Goal: Communication & Community: Answer question/provide support

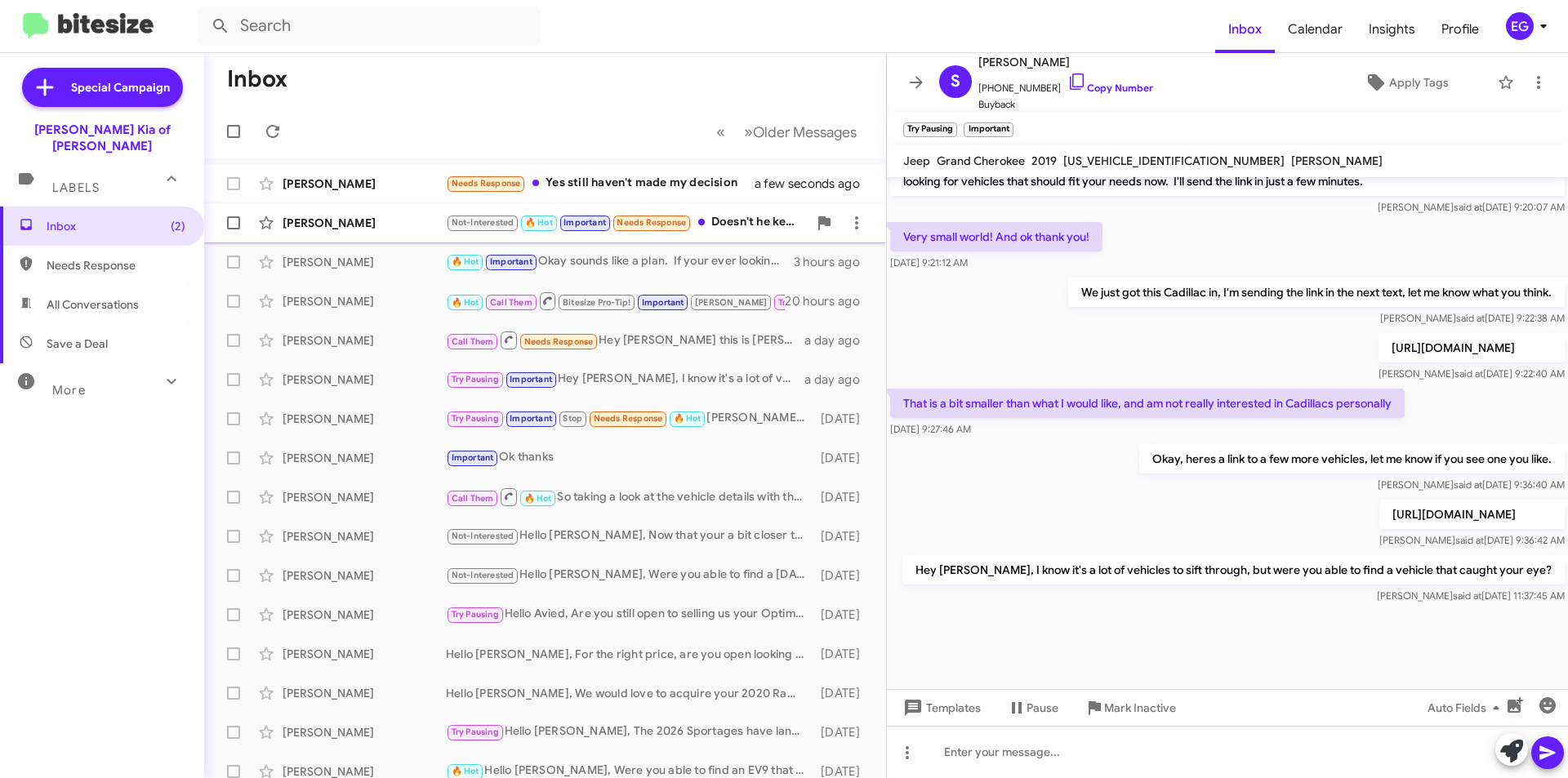
click at [384, 212] on div "Nicole Empirio Not-Interested 🔥 Hot Important Needs Response Doesn't he keep re…" at bounding box center [545, 222] width 656 height 32
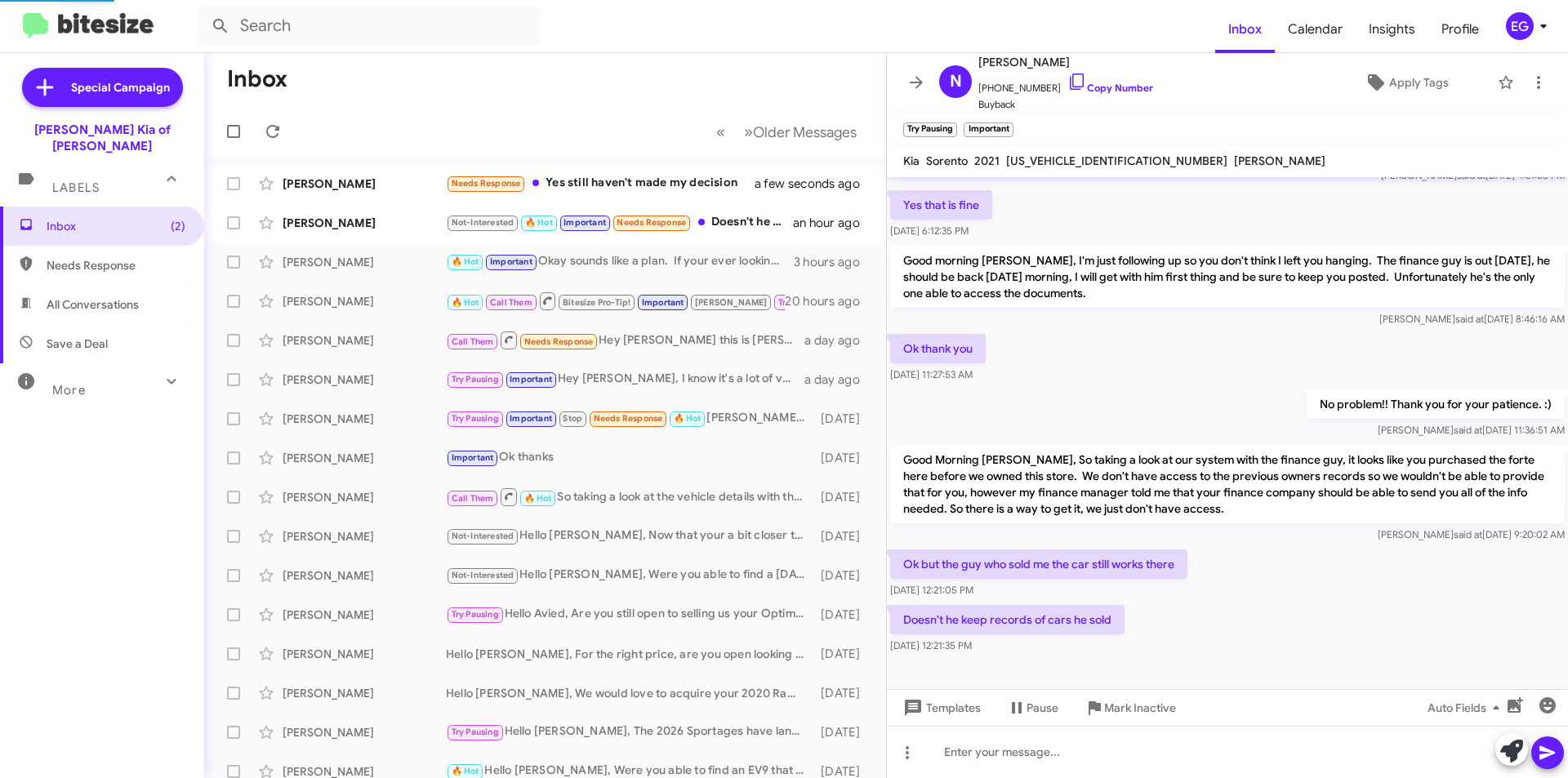
scroll to position [824, 0]
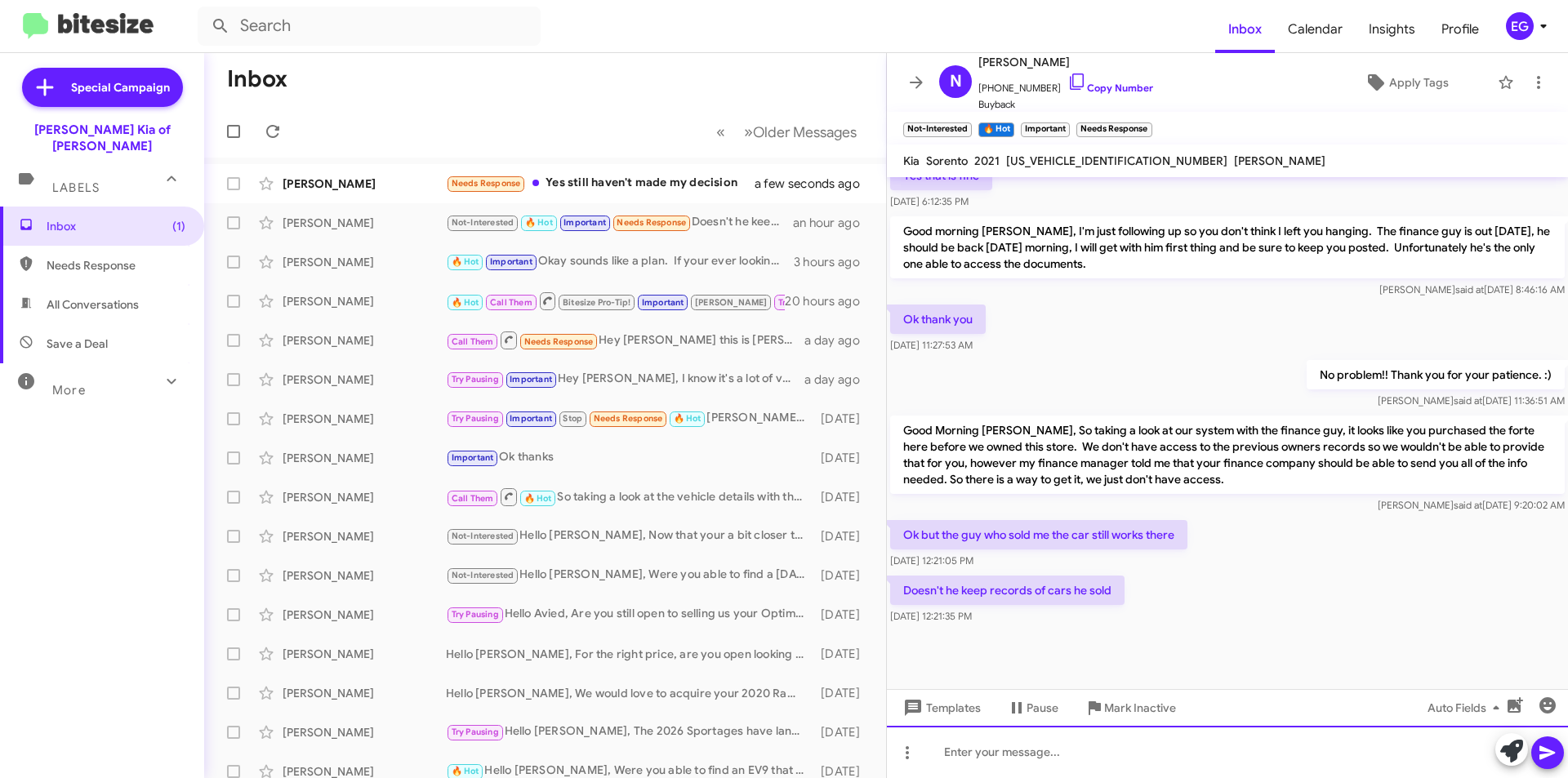
click at [952, 754] on div at bounding box center [1227, 751] width 681 height 52
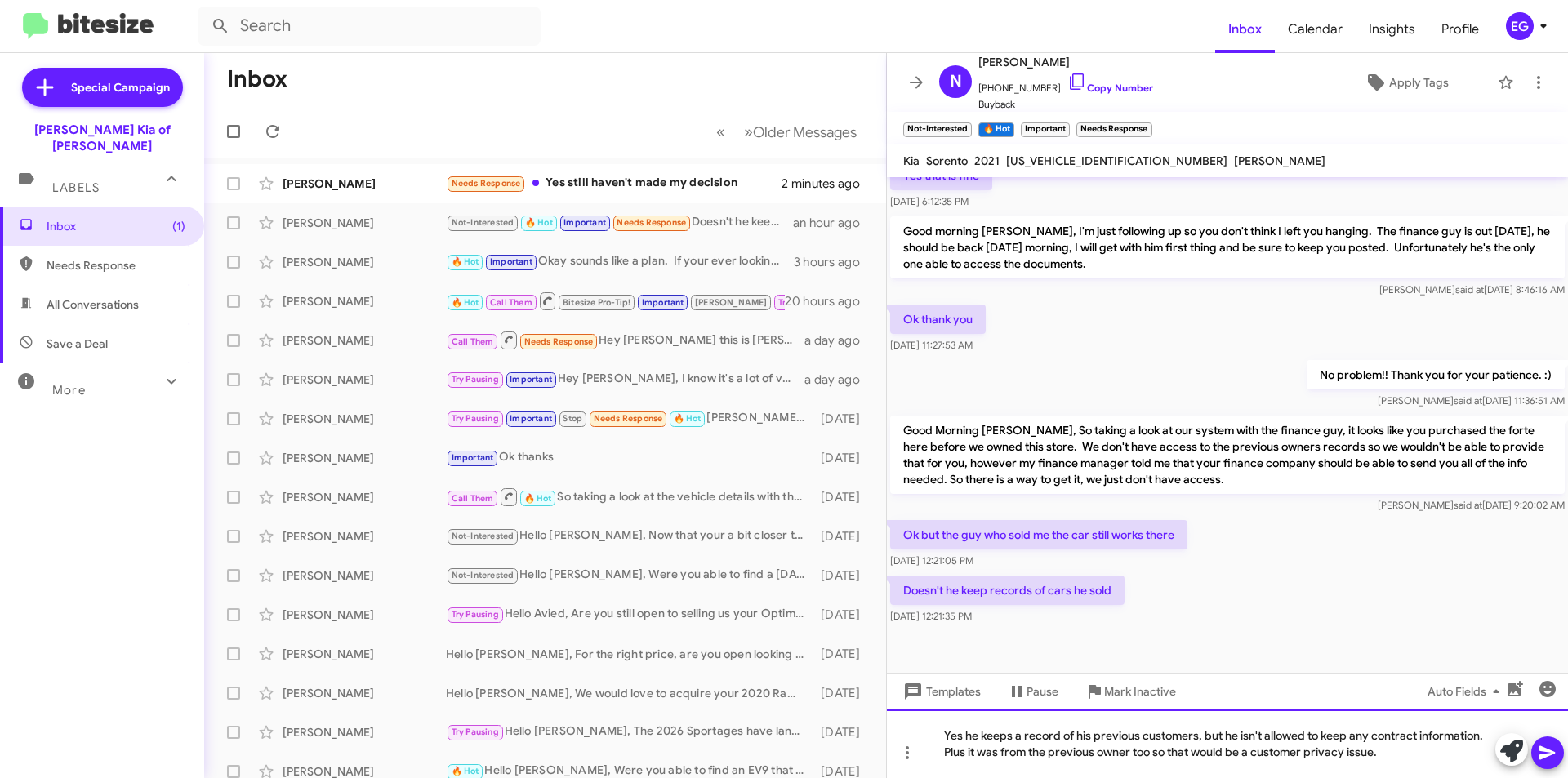
click at [1480, 738] on div "Yes he keeps a record of his previous customers, but he isn't allowed to keep a…" at bounding box center [1227, 744] width 681 height 69
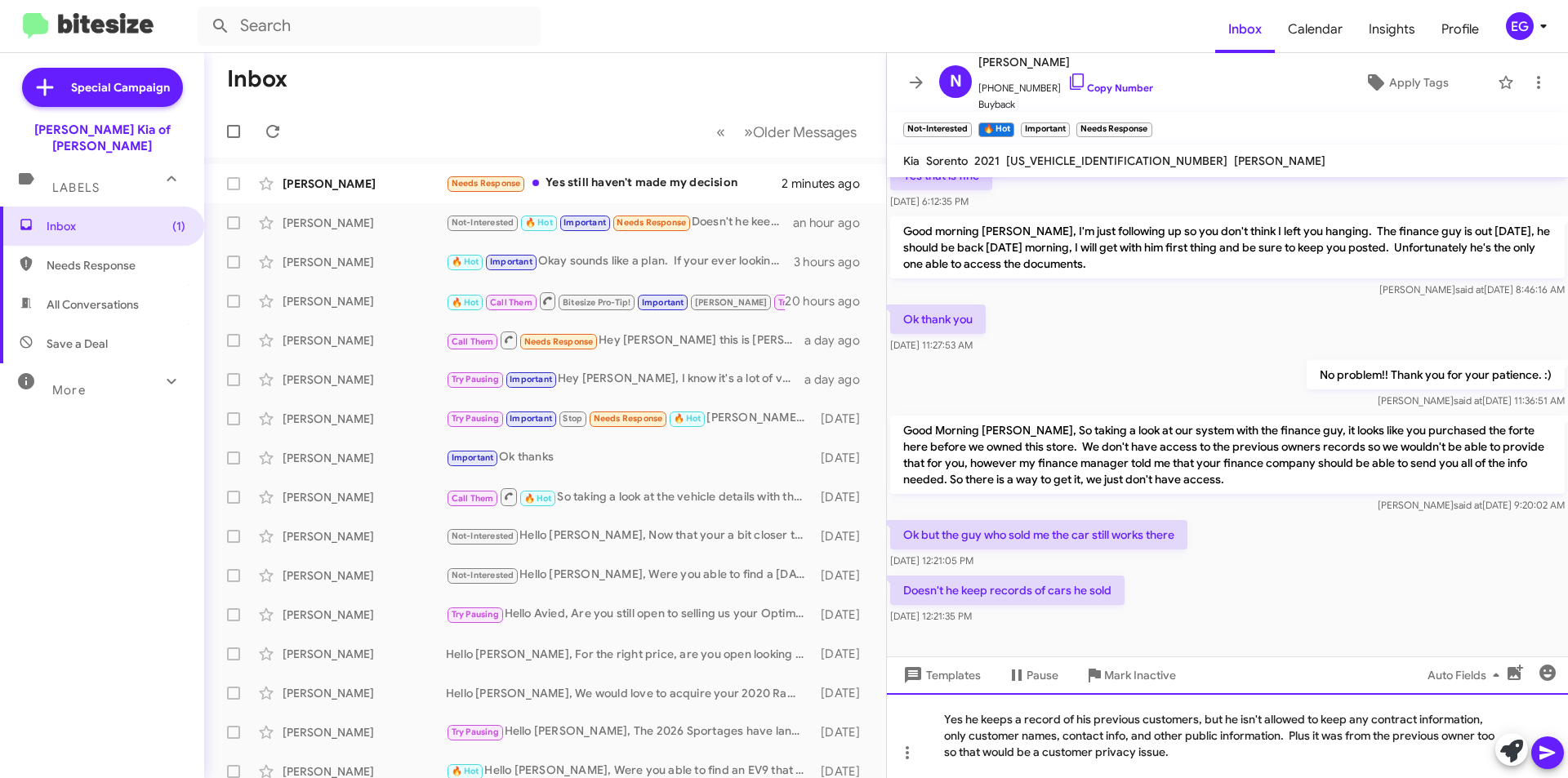
click at [1291, 734] on div "Yes he keeps a record of his previous customers, but he isn't allowed to keep a…" at bounding box center [1227, 736] width 681 height 84
click at [1553, 750] on icon at bounding box center [1547, 753] width 20 height 20
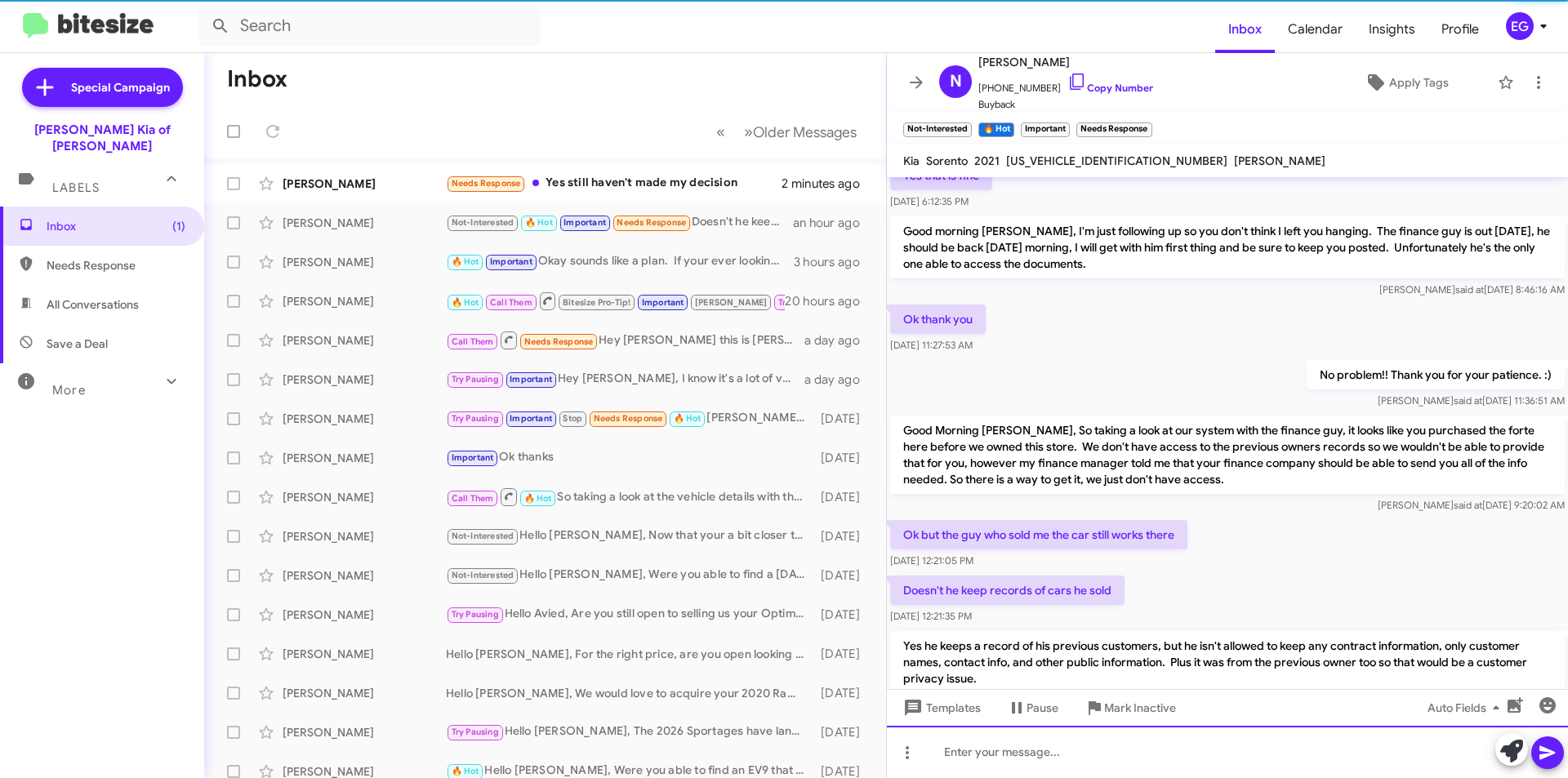
scroll to position [0, 0]
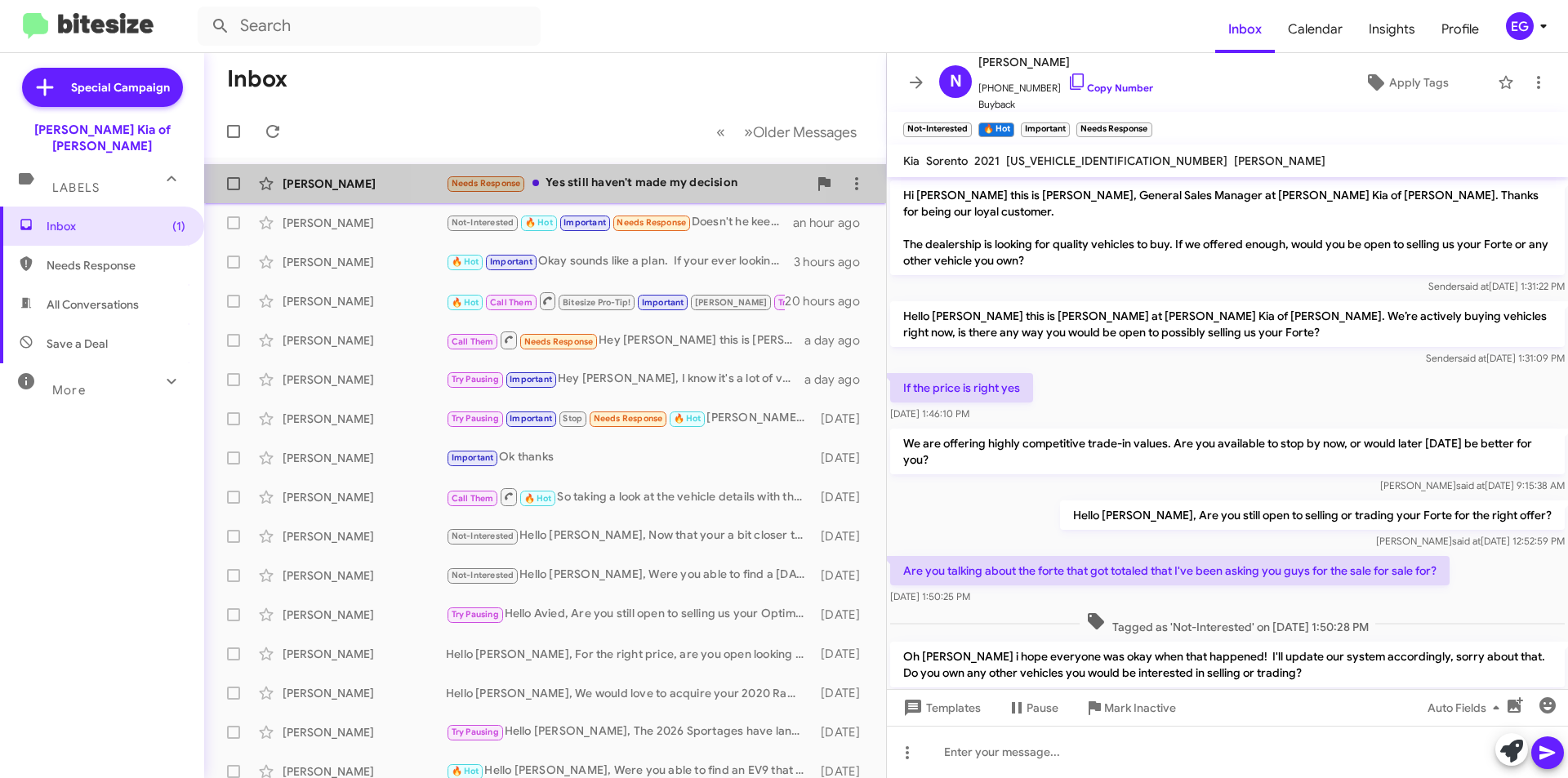
click at [592, 172] on div "Scott Judge Needs Response Yes still haven't made my decision 2 minutes ago" at bounding box center [545, 183] width 656 height 32
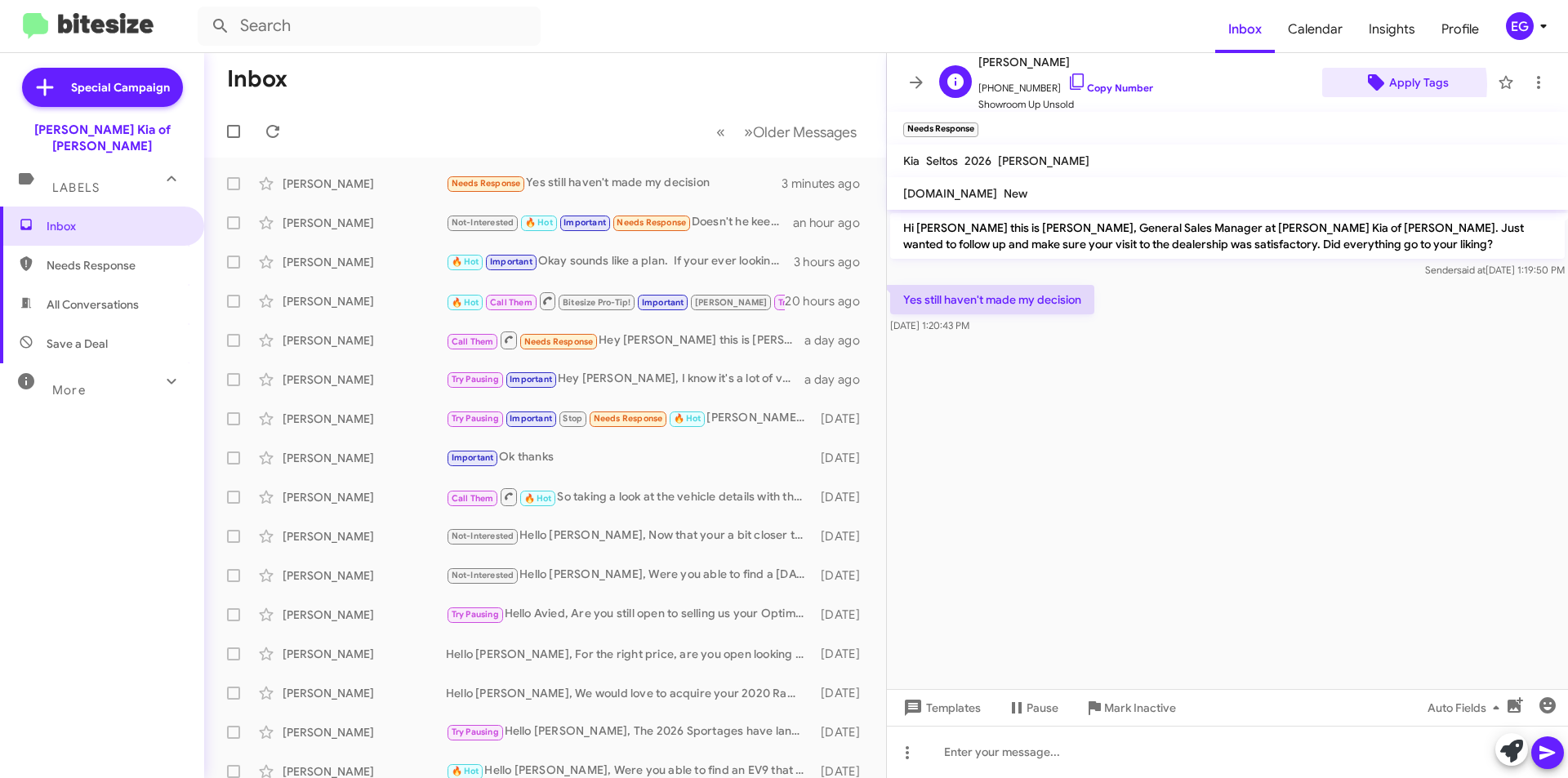
click at [1373, 84] on icon at bounding box center [1376, 83] width 17 height 17
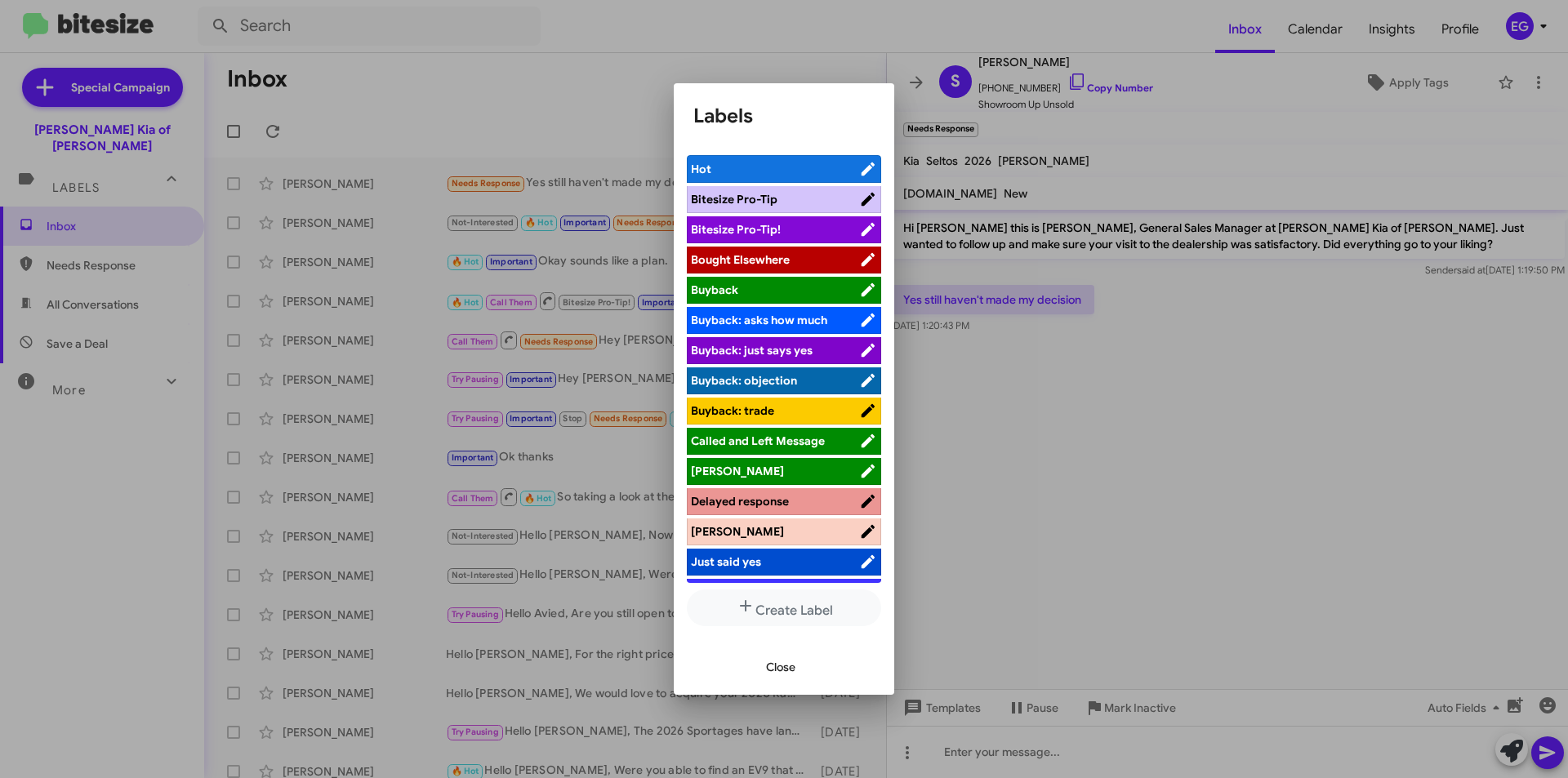
click at [719, 472] on span "[PERSON_NAME]" at bounding box center [737, 471] width 93 height 15
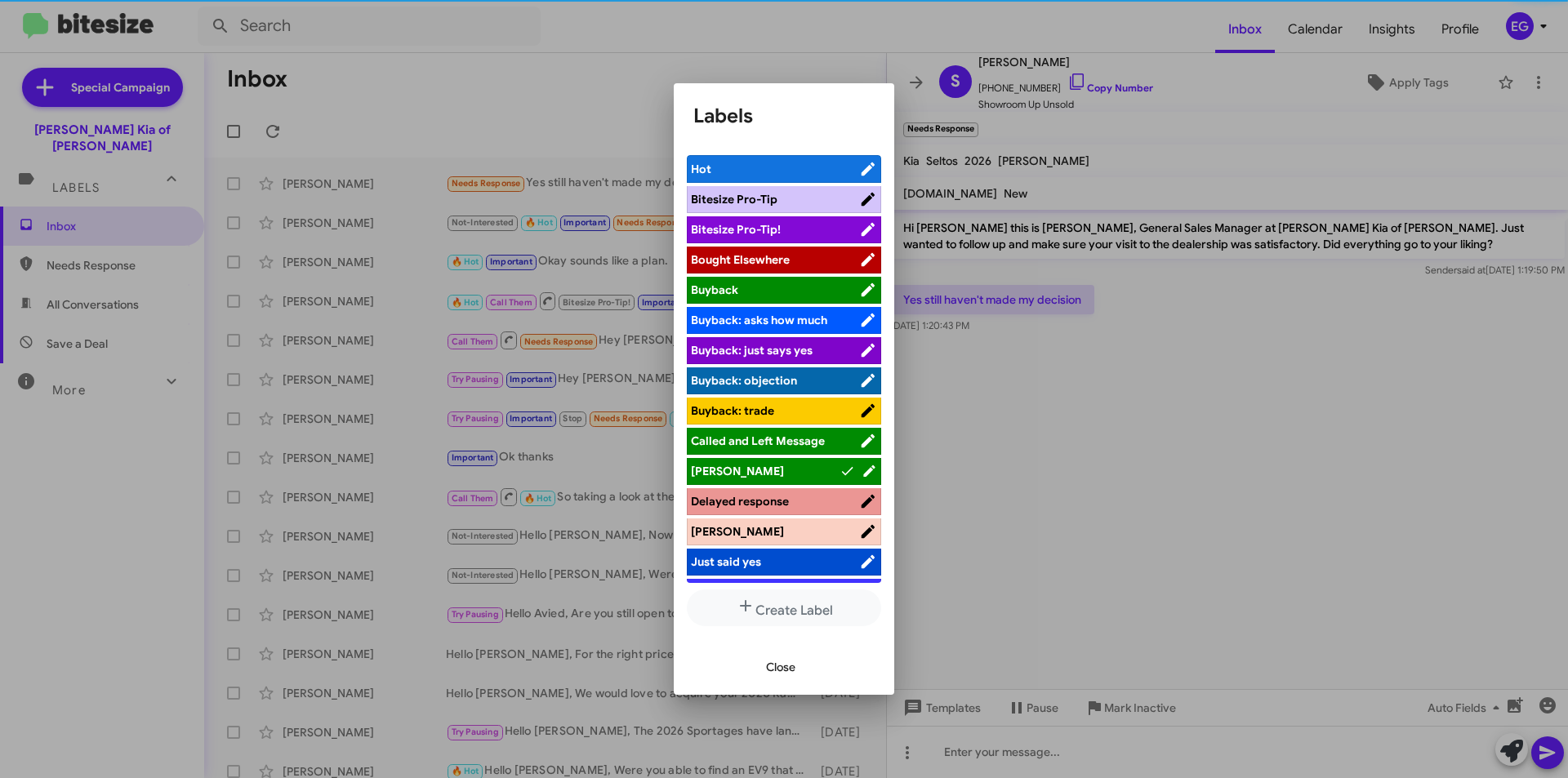
click at [773, 668] on span "Close" at bounding box center [781, 667] width 29 height 29
